Goal: Information Seeking & Learning: Find specific fact

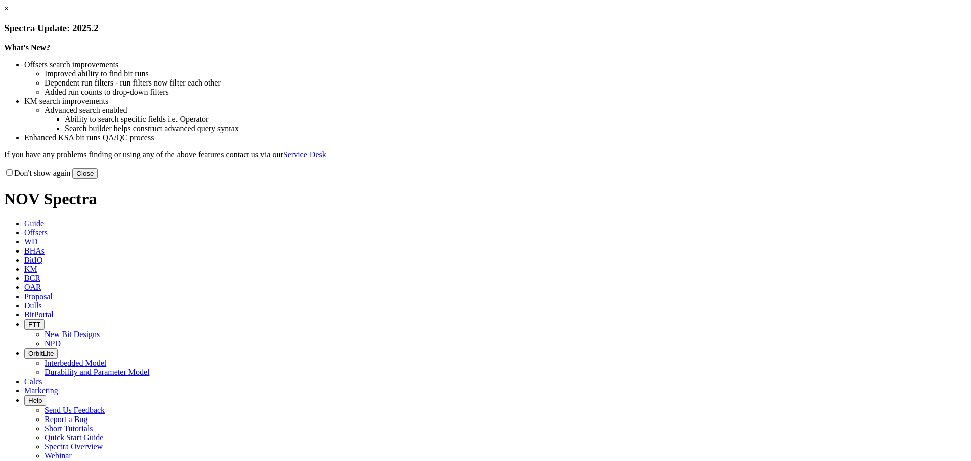
click at [98, 179] on button "Close" at bounding box center [84, 173] width 25 height 11
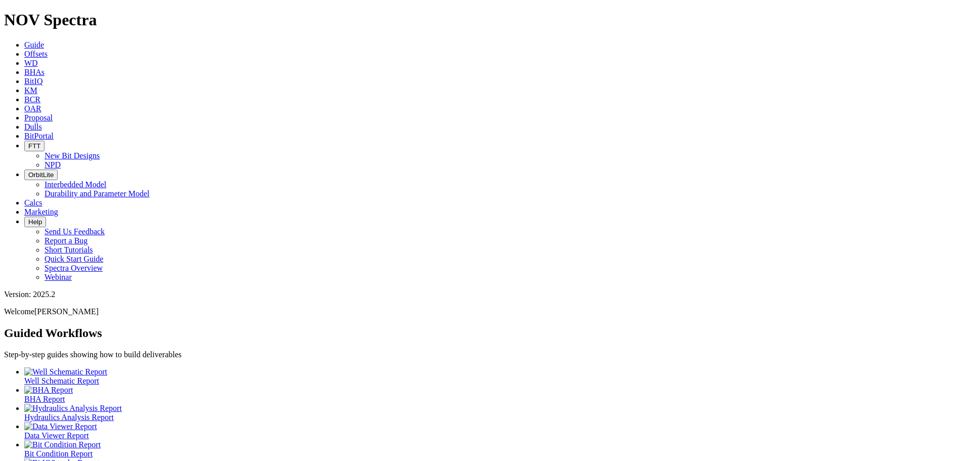
click at [37, 86] on span "KM" at bounding box center [30, 90] width 13 height 9
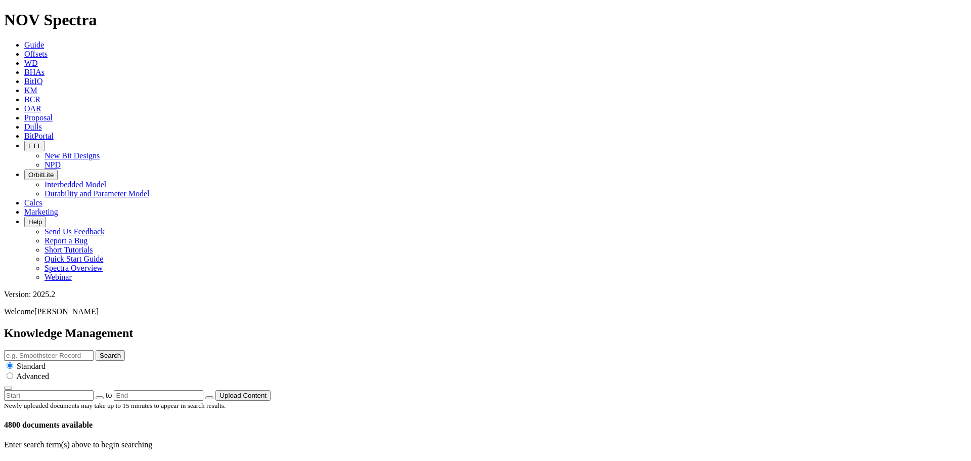
click at [94, 350] on input "text" at bounding box center [49, 355] width 90 height 11
type input "TerraSCOPE"
click at [96, 350] on button "Search" at bounding box center [110, 355] width 29 height 11
click at [38, 460] on icon at bounding box center [38, 466] width 0 height 9
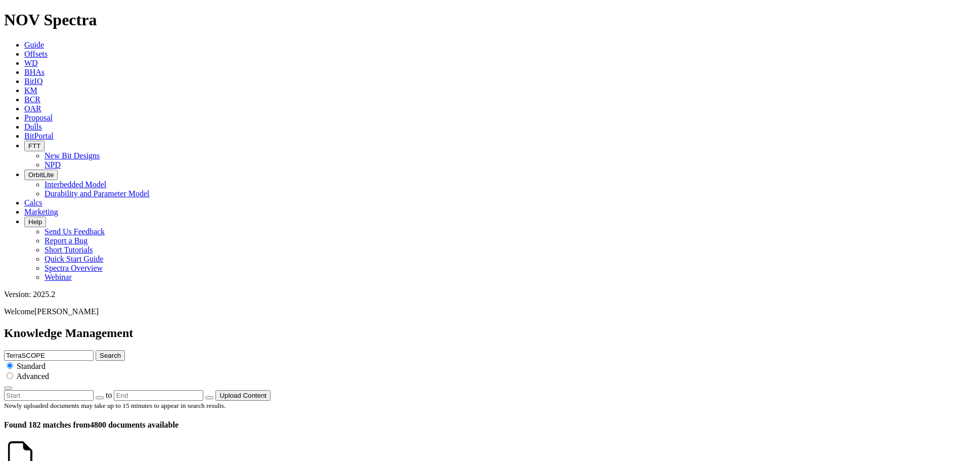
scroll to position [809, 0]
